Goal: Transaction & Acquisition: Obtain resource

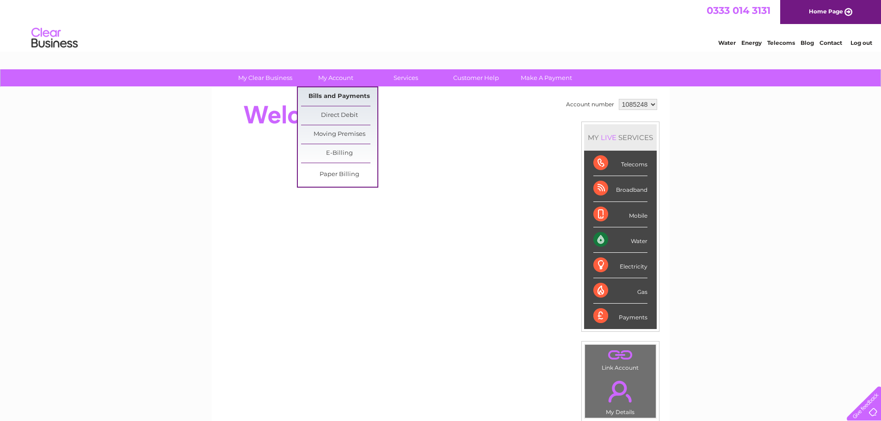
click at [343, 96] on link "Bills and Payments" at bounding box center [339, 96] width 76 height 19
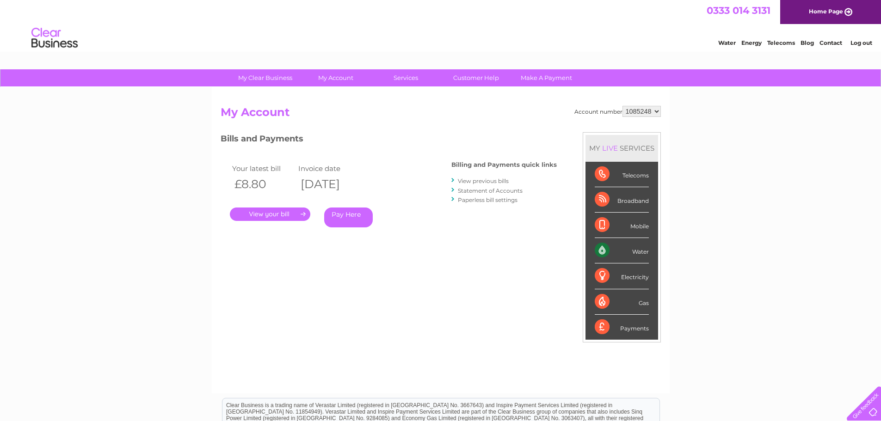
click at [276, 220] on link "." at bounding box center [270, 214] width 81 height 13
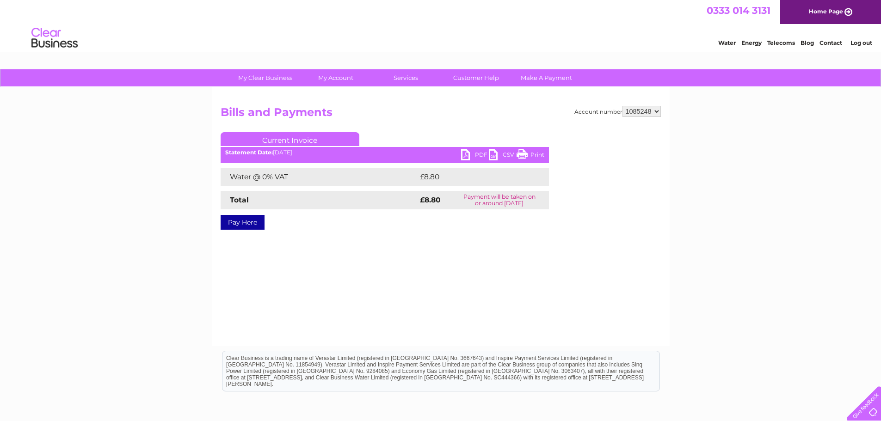
click at [470, 149] on ul "Current Invoice" at bounding box center [385, 140] width 328 height 17
click at [469, 155] on link "PDF" at bounding box center [475, 155] width 28 height 13
